Goal: Task Accomplishment & Management: Complete application form

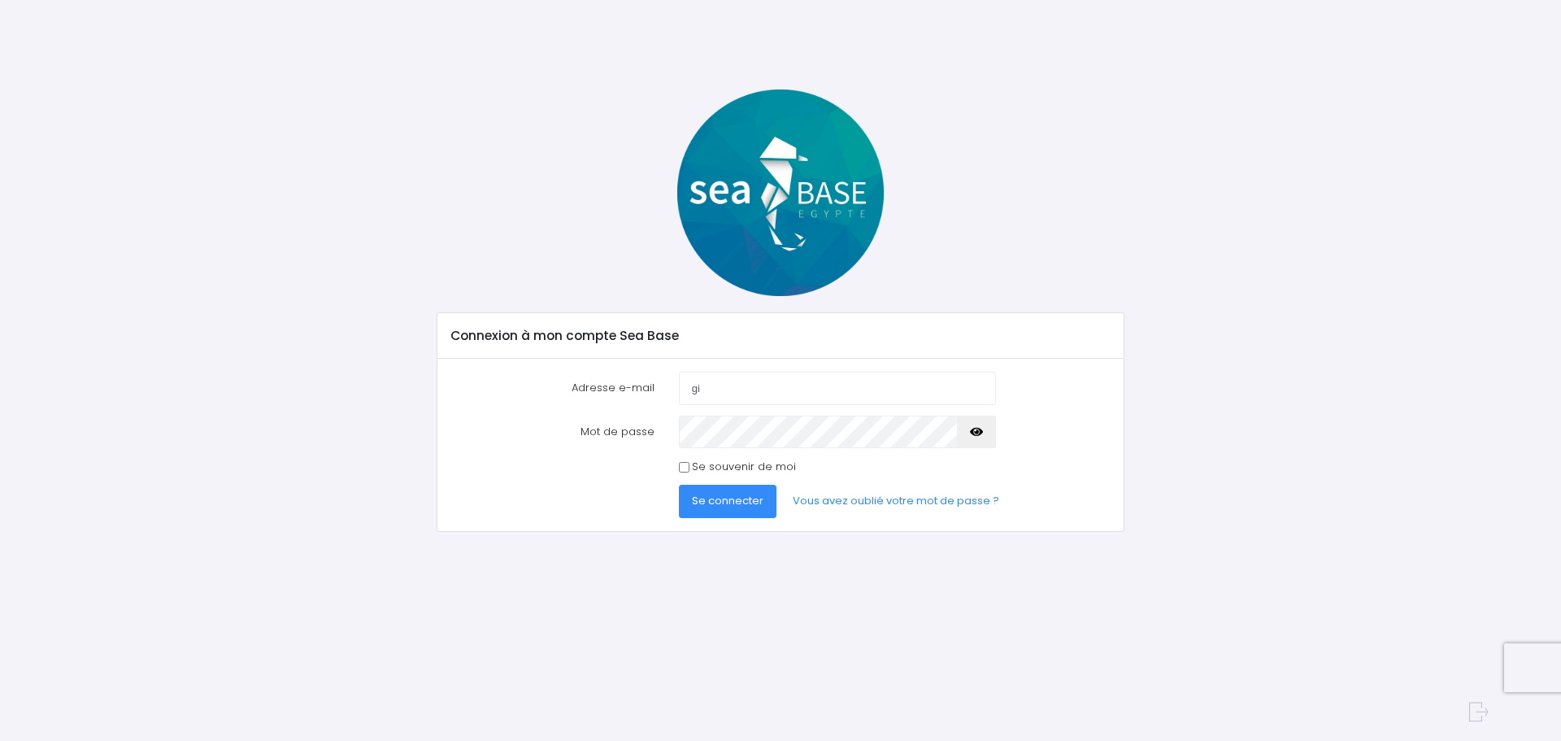
type input "[PERSON_NAME][EMAIL_ADDRESS][PERSON_NAME][PERSON_NAME][DOMAIN_NAME]"
click at [976, 432] on icon "button" at bounding box center [976, 432] width 13 height 0
click at [688, 464] on input "Se souvenir de moi" at bounding box center [684, 467] width 11 height 11
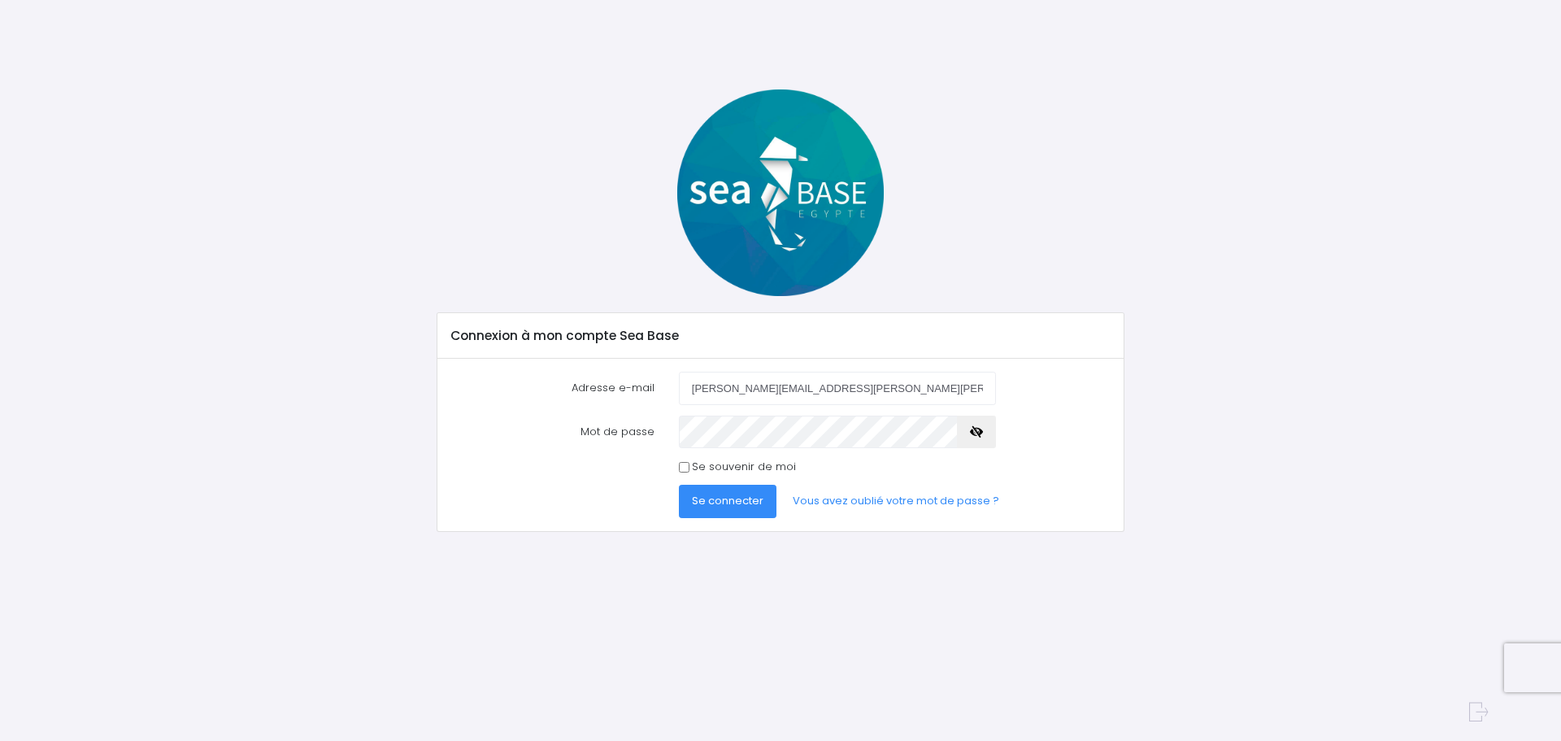
checkbox input "true"
click at [721, 502] on span "Se connecter" at bounding box center [728, 500] width 72 height 15
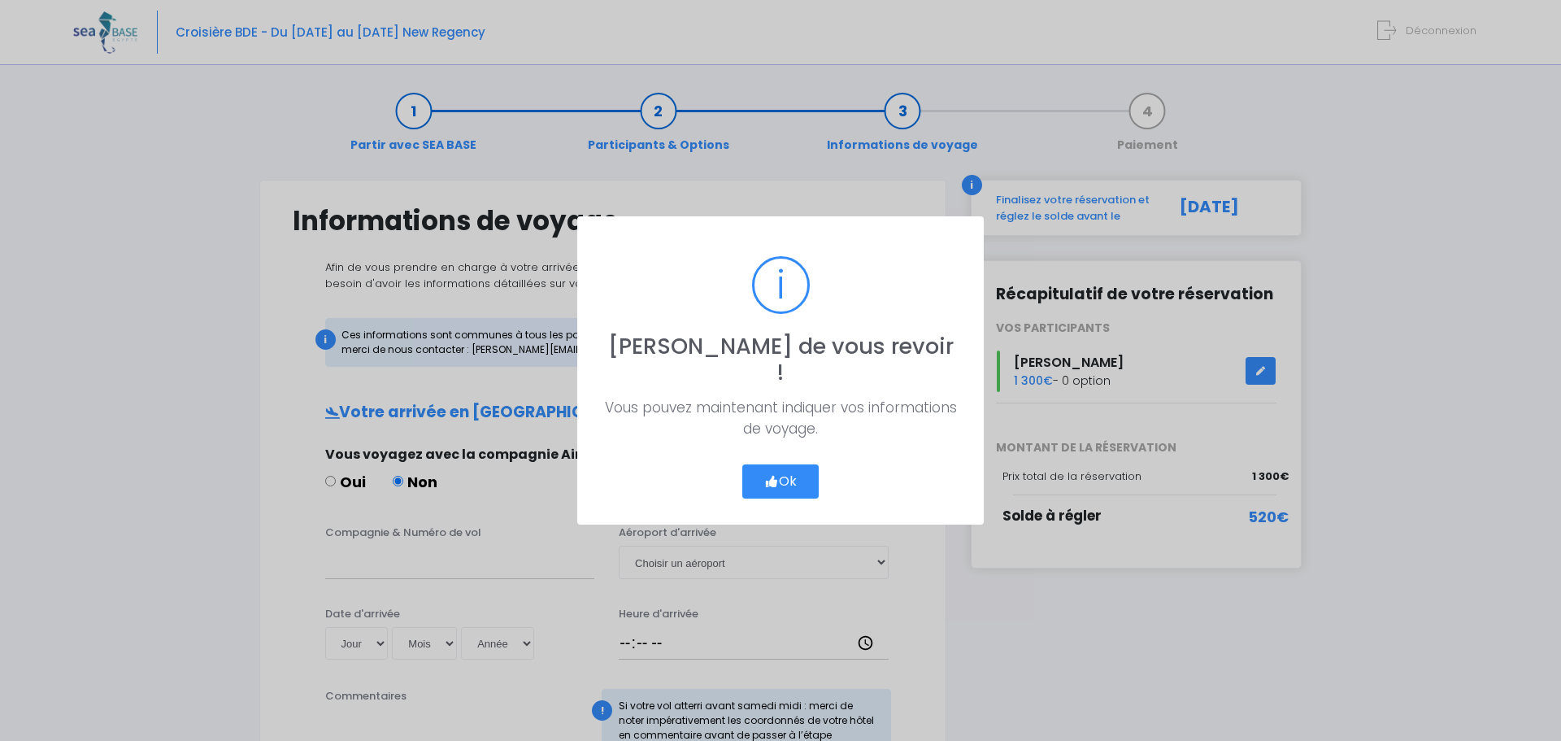
click at [801, 470] on button "Ok" at bounding box center [780, 481] width 76 height 34
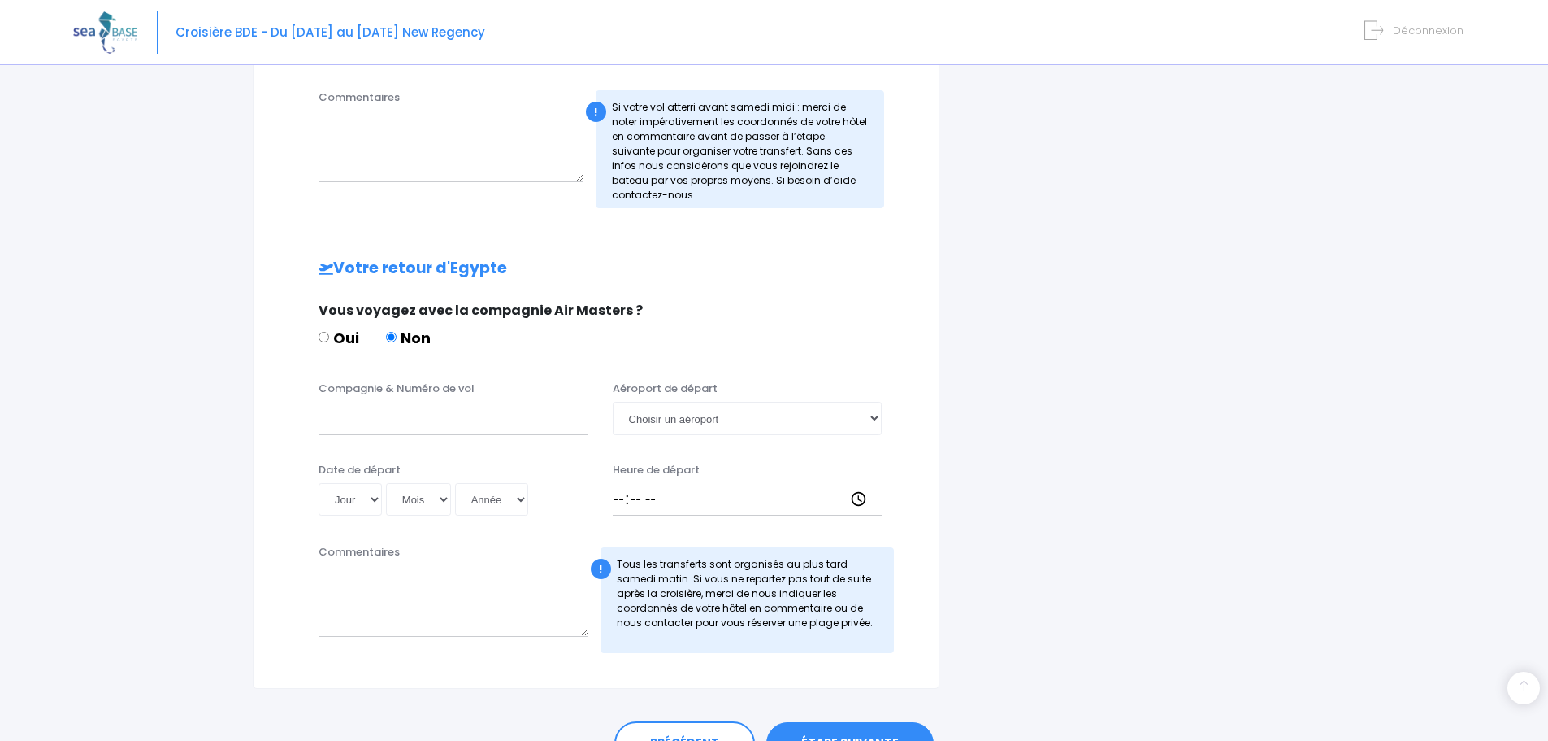
scroll to position [650, 0]
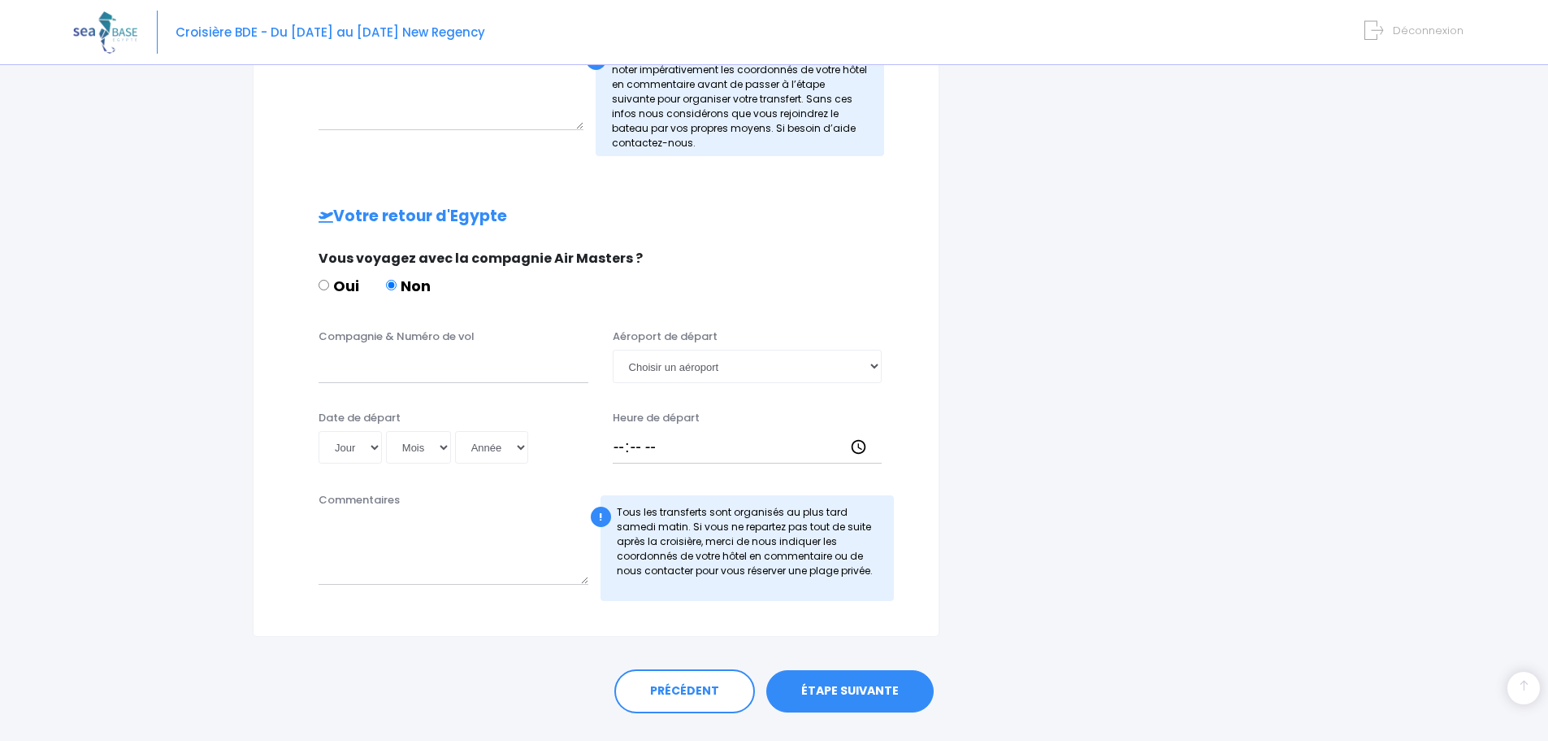
click at [856, 695] on link "ÉTAPE SUIVANTE" at bounding box center [850, 691] width 167 height 42
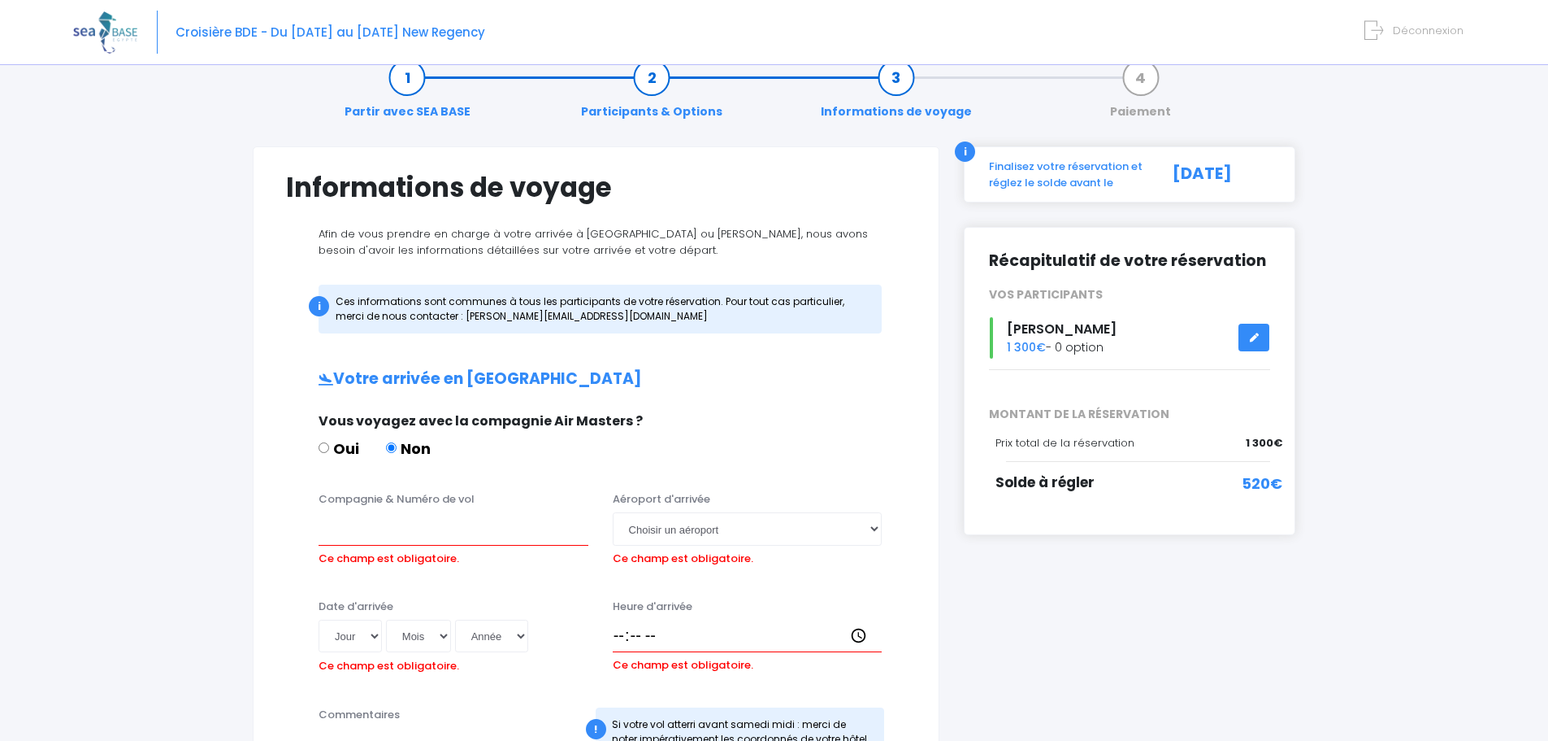
scroll to position [0, 0]
